Goal: Find specific page/section: Find specific page/section

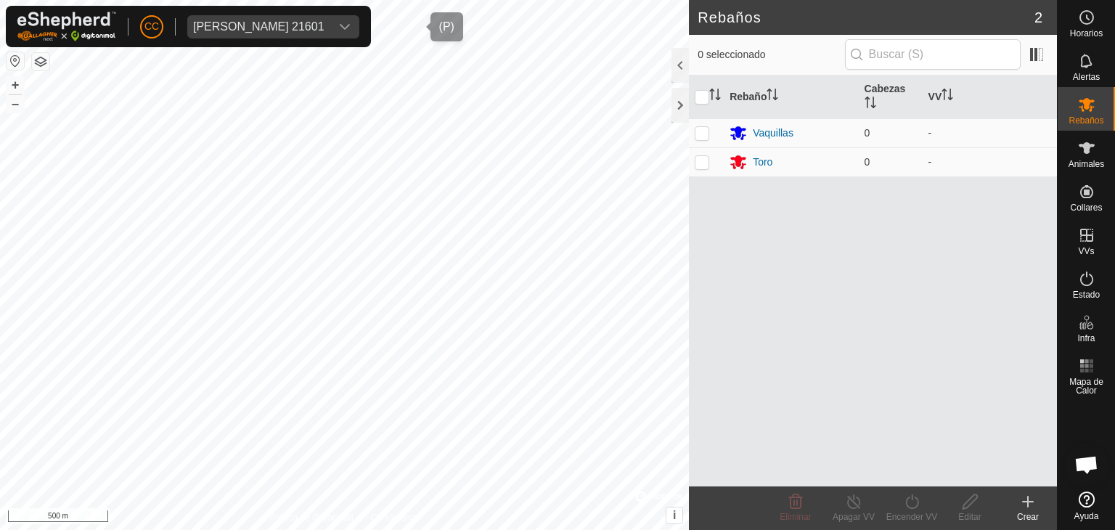
click at [269, 24] on div "[PERSON_NAME] 21601" at bounding box center [258, 27] width 131 height 12
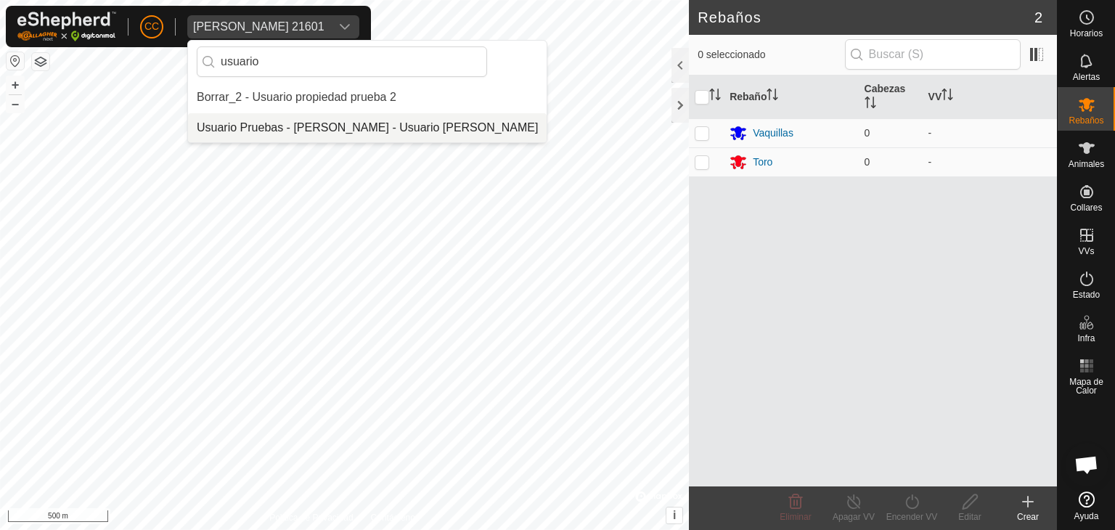
type input "usuario"
click at [291, 128] on li "Usuario Pruebas - [PERSON_NAME] - Usuario [PERSON_NAME]" at bounding box center [367, 127] width 359 height 29
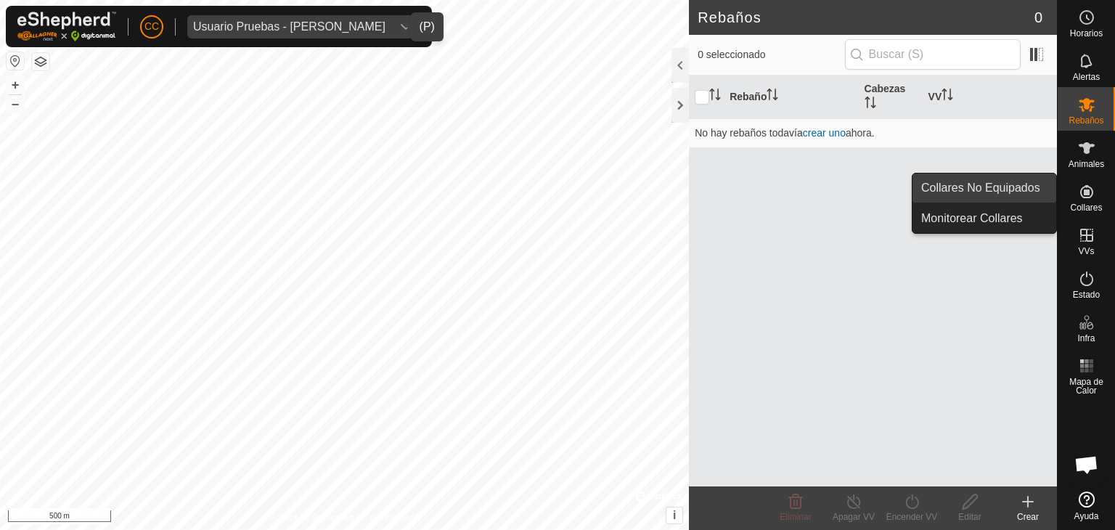
click at [1034, 189] on link "Collares No Equipados" at bounding box center [984, 187] width 144 height 29
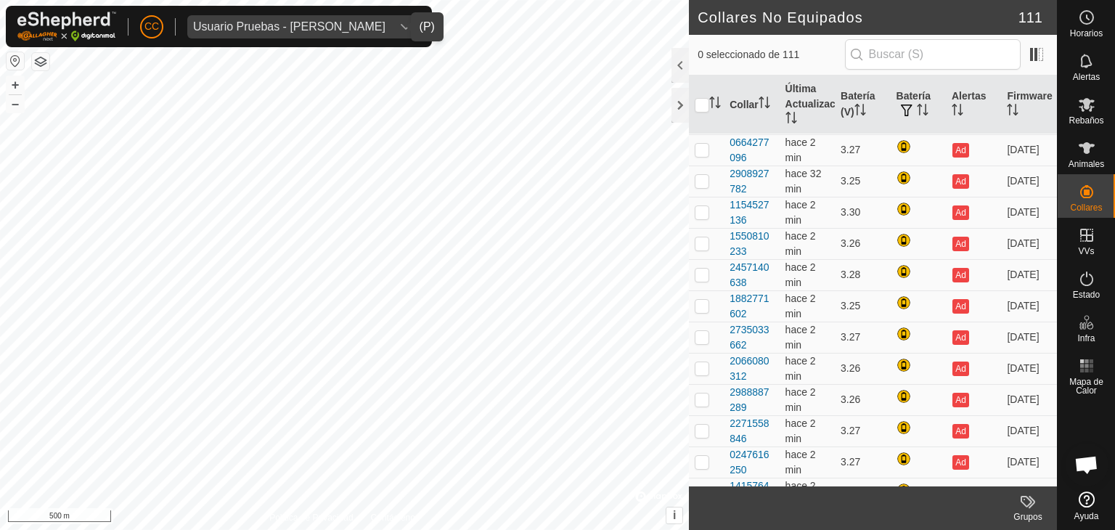
scroll to position [2702, 0]
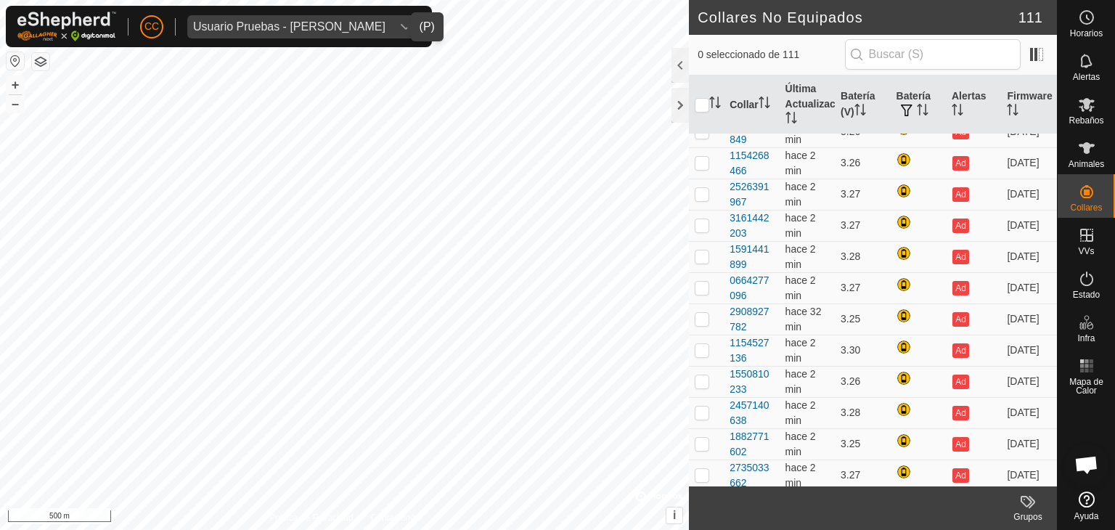
click at [822, 87] on th "Última Actualización" at bounding box center [807, 104] width 55 height 59
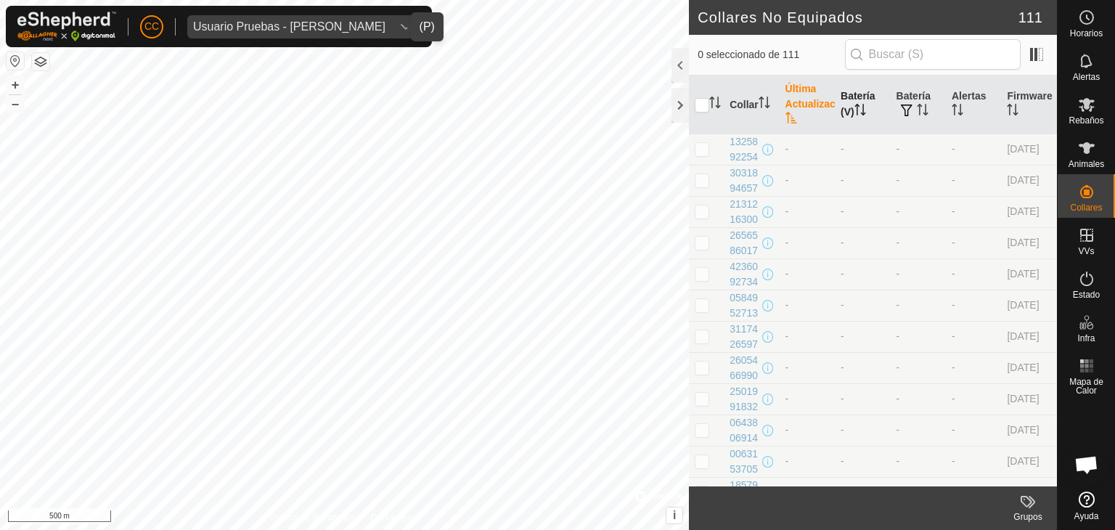
click at [846, 89] on th "Batería (V)" at bounding box center [862, 104] width 55 height 59
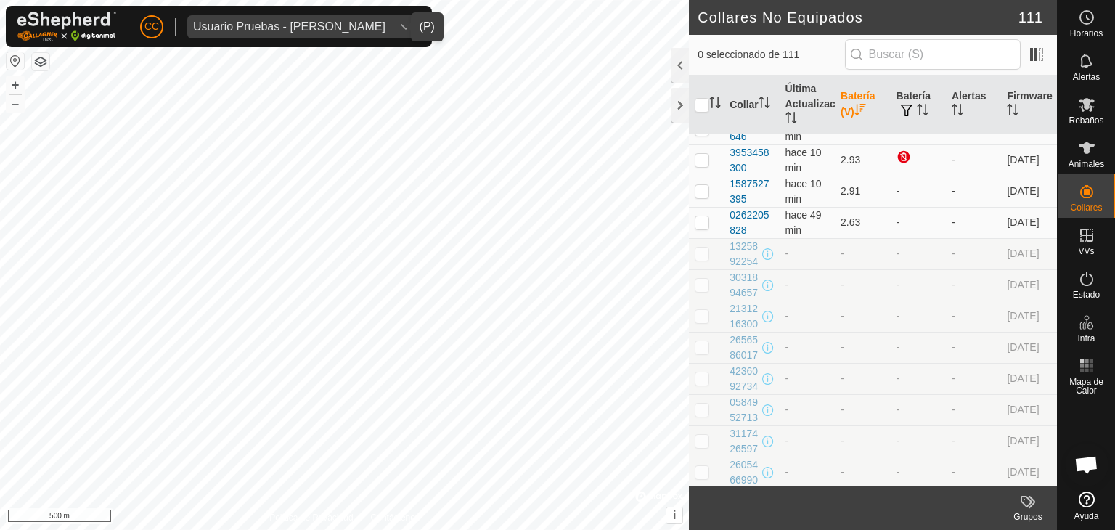
scroll to position [2534, 0]
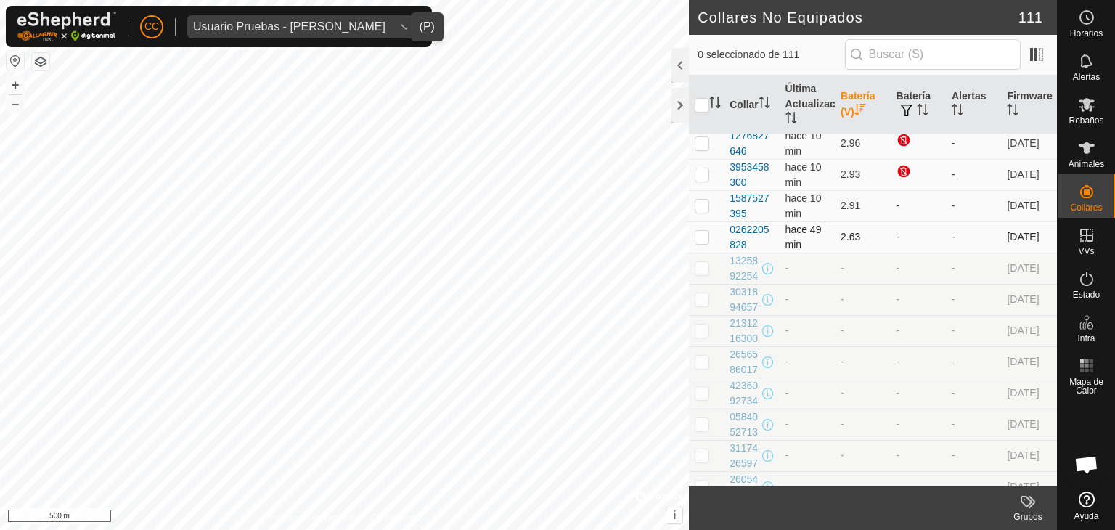
drag, startPoint x: 720, startPoint y: 131, endPoint x: 1036, endPoint y: 223, distance: 329.4
copy tbody "2976152208 hace 10 min 3.33 Ad 6.2.8 0921874919 hace 11 min 3.31 Ad [DATE] 3894…"
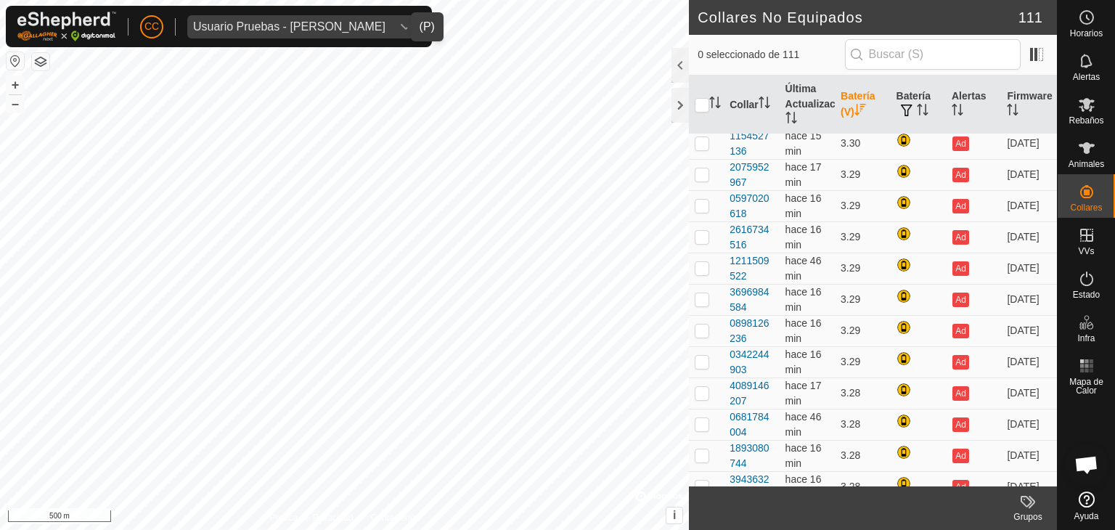
scroll to position [0, 0]
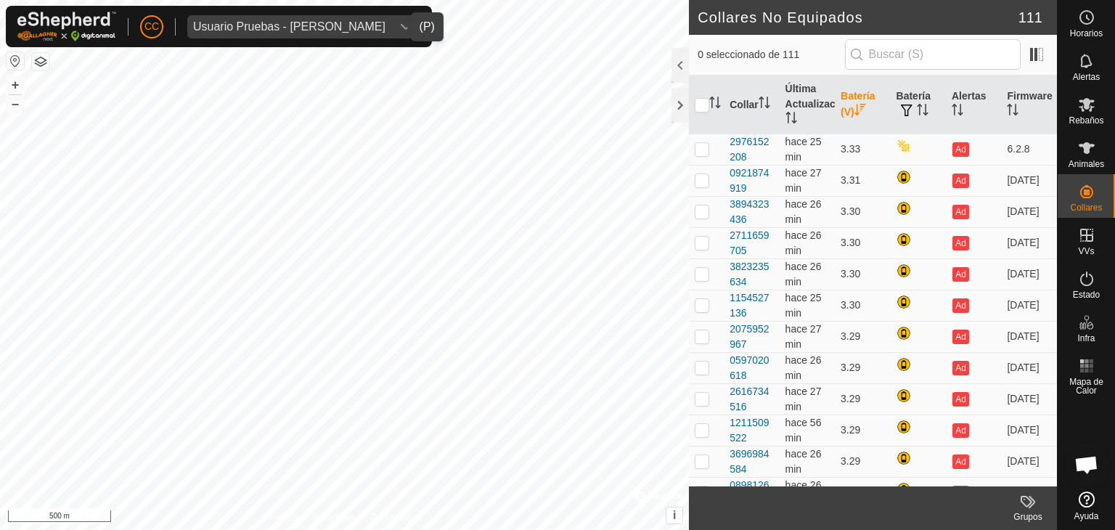
click at [363, 22] on div "Usuario Pruebas - [PERSON_NAME]" at bounding box center [289, 27] width 192 height 12
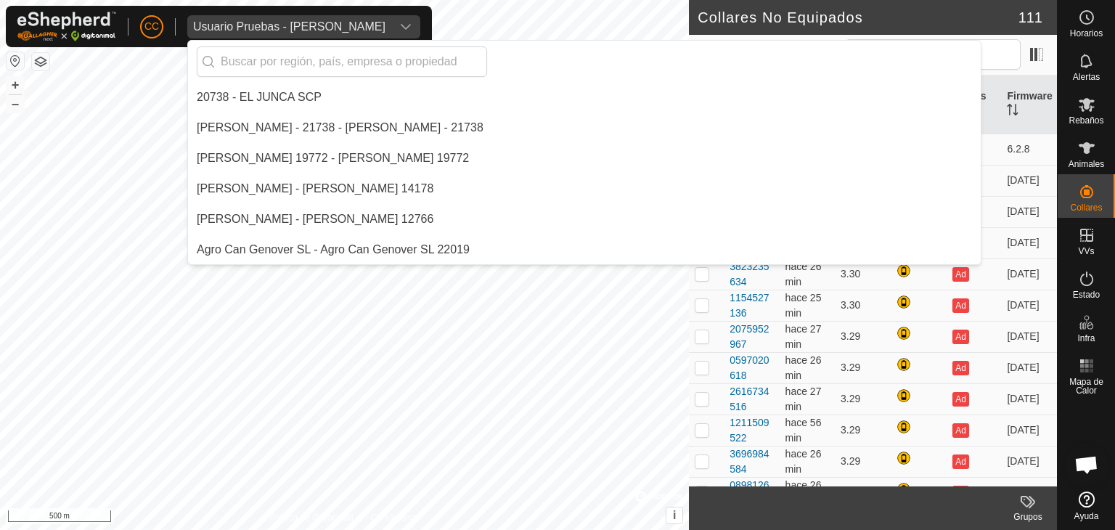
scroll to position [10304, 0]
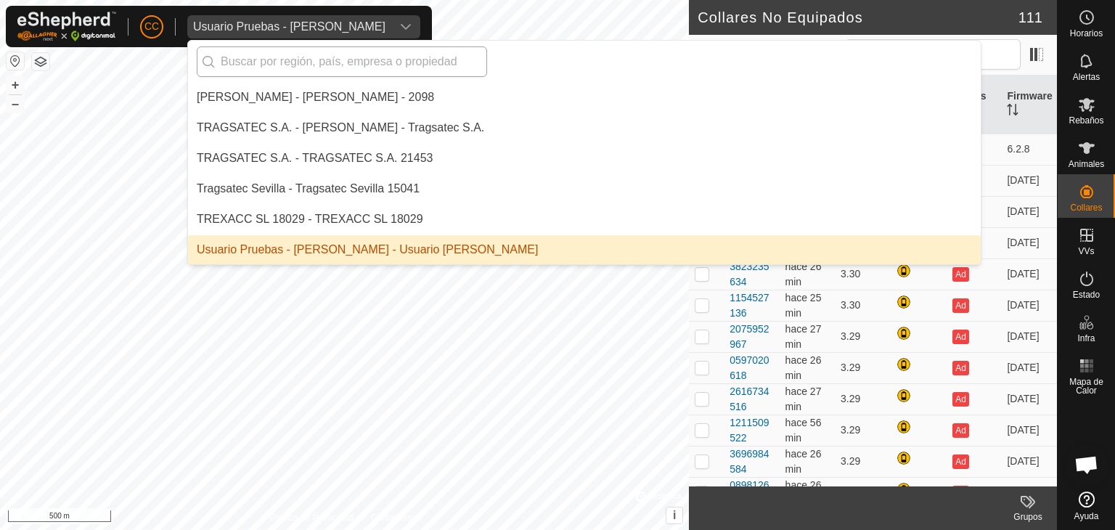
click at [332, 64] on input "text" at bounding box center [342, 61] width 290 height 30
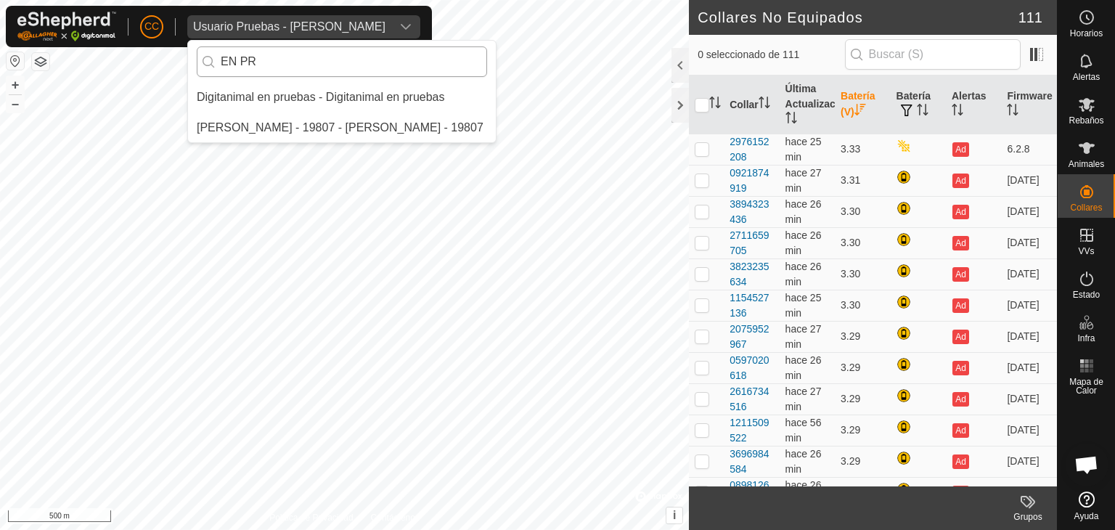
scroll to position [0, 0]
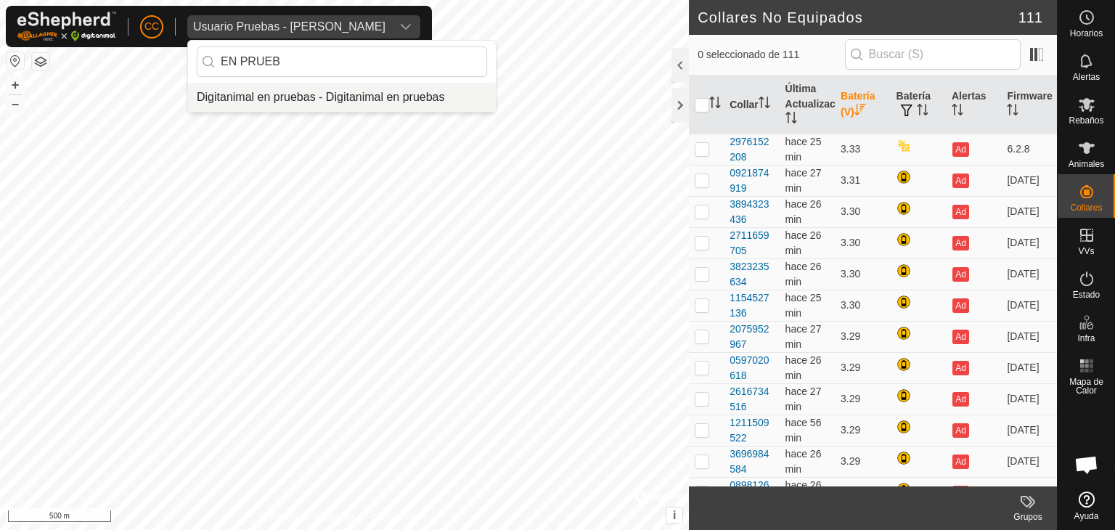
type input "EN PRUEB"
click at [334, 97] on li "Digitanimal en pruebas - Digitanimal en pruebas" at bounding box center [342, 97] width 308 height 29
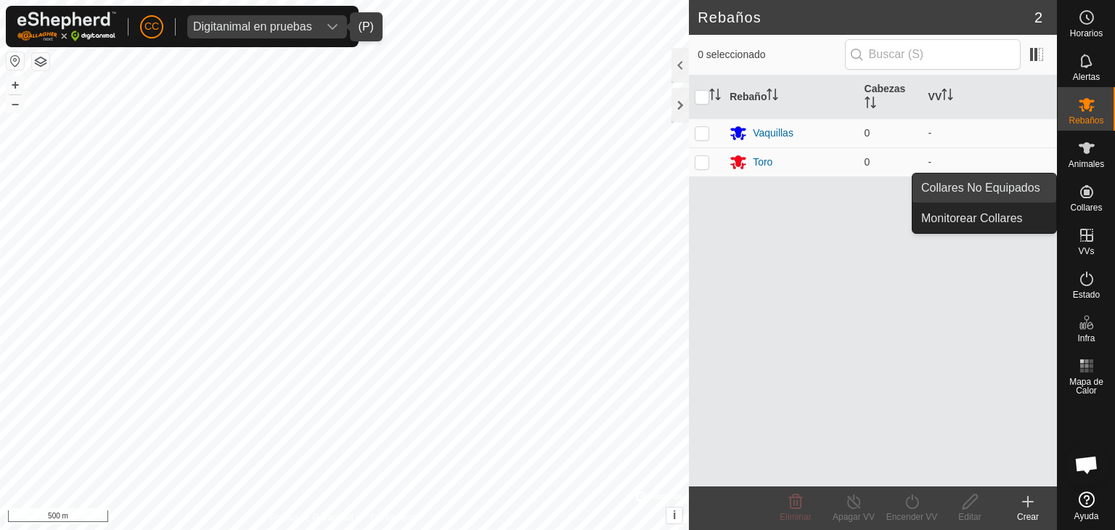
click at [1022, 192] on link "Collares No Equipados" at bounding box center [984, 187] width 144 height 29
